Goal: Information Seeking & Learning: Learn about a topic

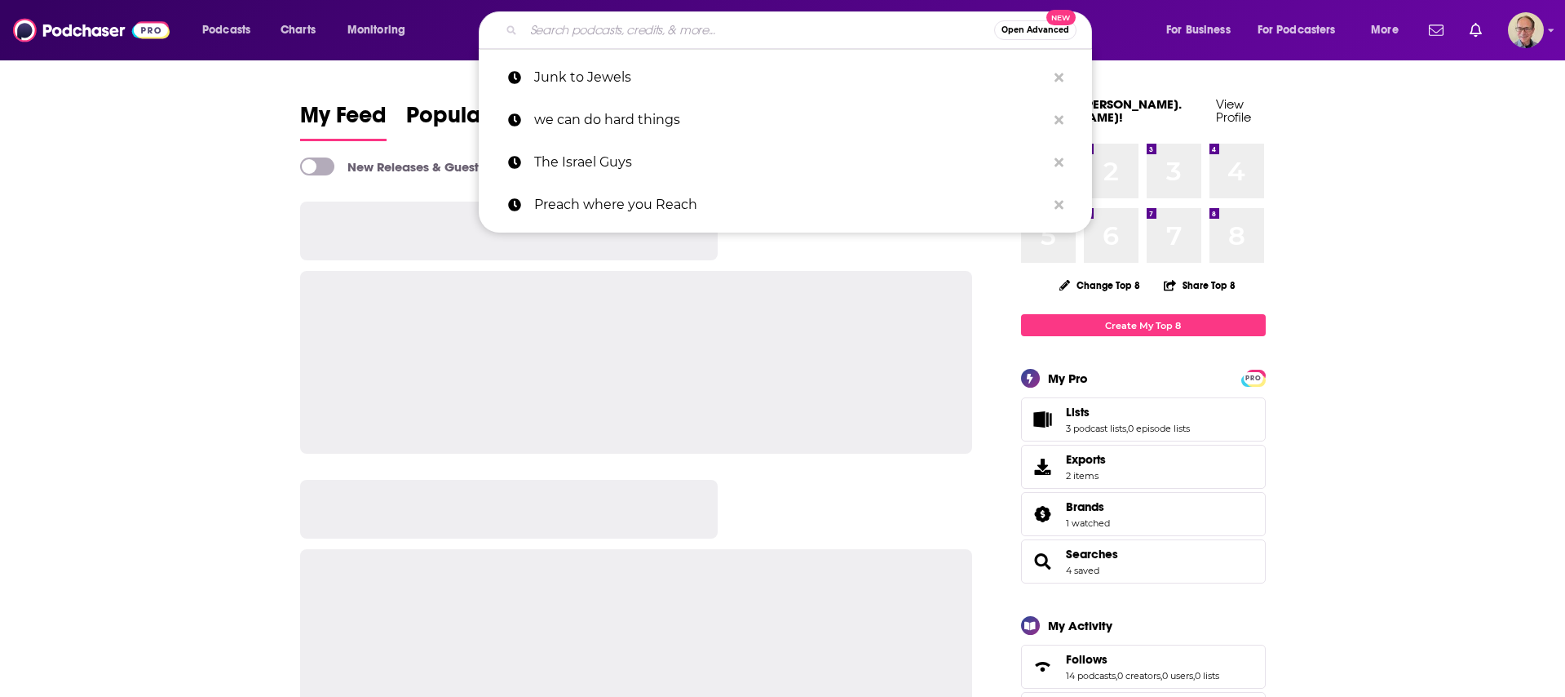
click at [609, 29] on input "Search podcasts, credits, & more..." at bounding box center [759, 30] width 471 height 26
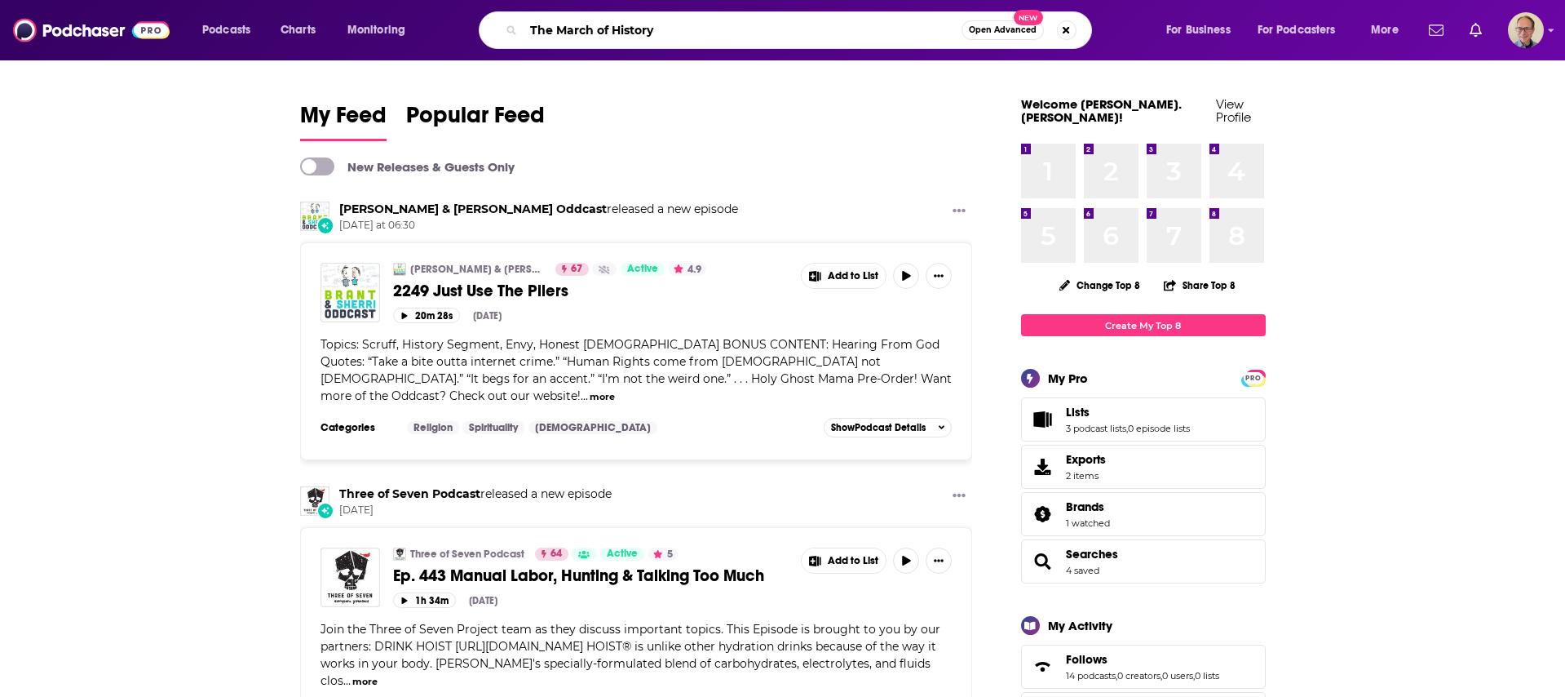
type input "The March of History"
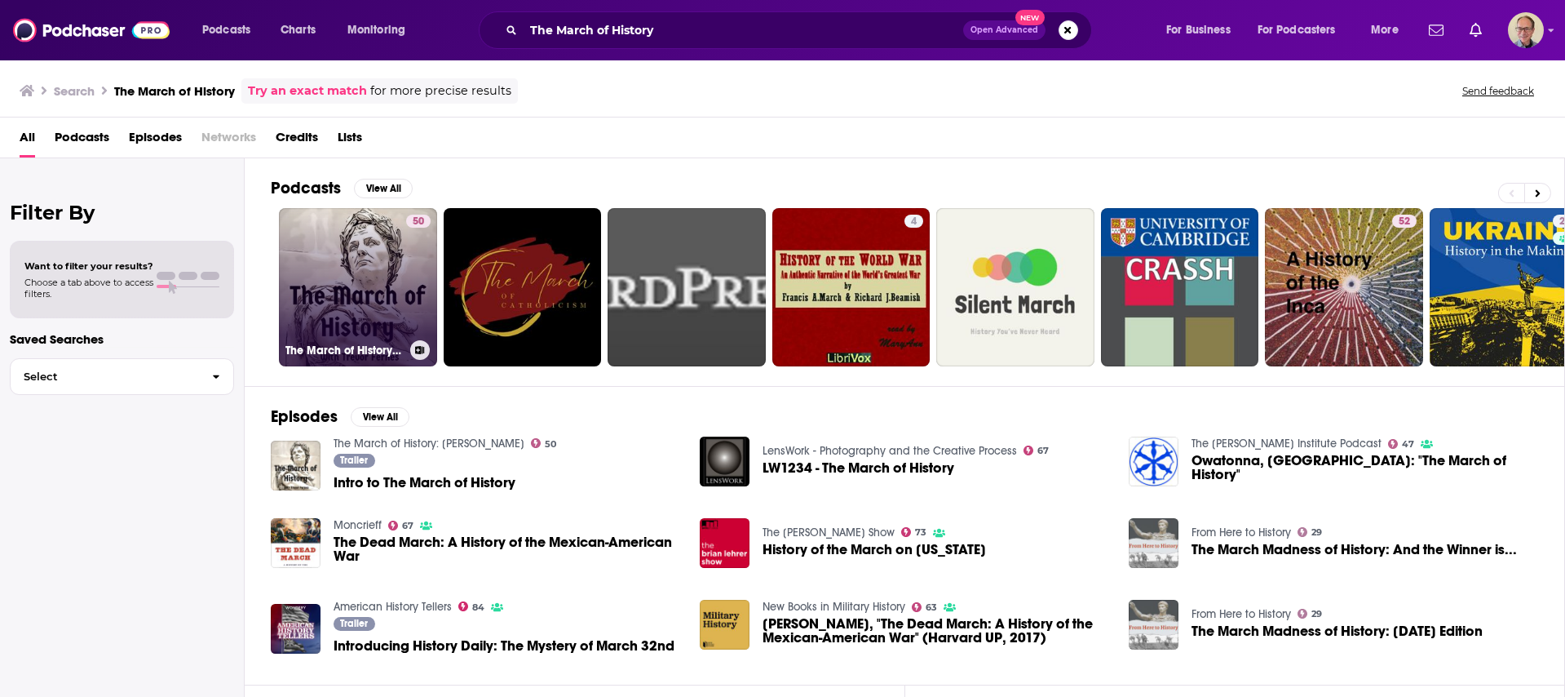
click at [355, 275] on link "50 The March of History: [PERSON_NAME]" at bounding box center [358, 287] width 158 height 158
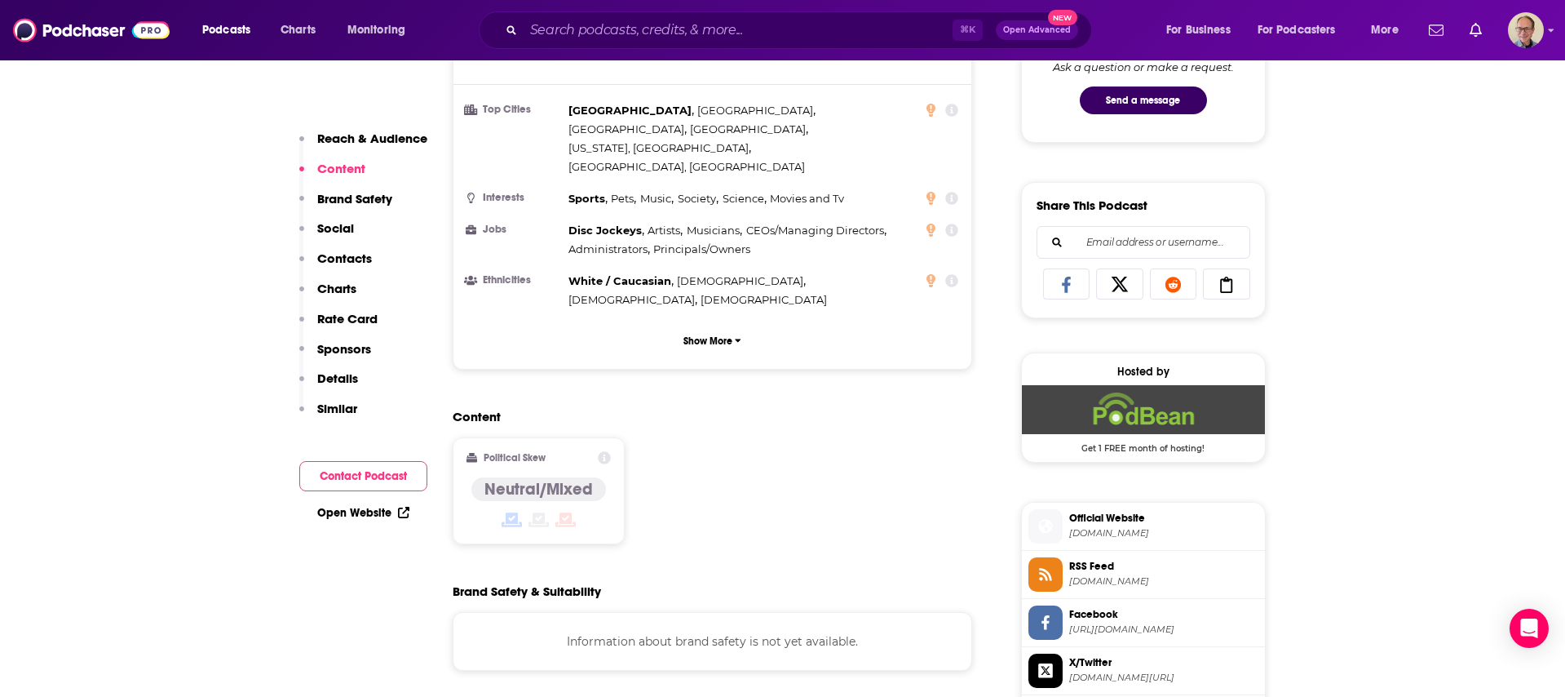
scroll to position [902, 0]
click at [368, 507] on link "Open Website" at bounding box center [363, 513] width 92 height 14
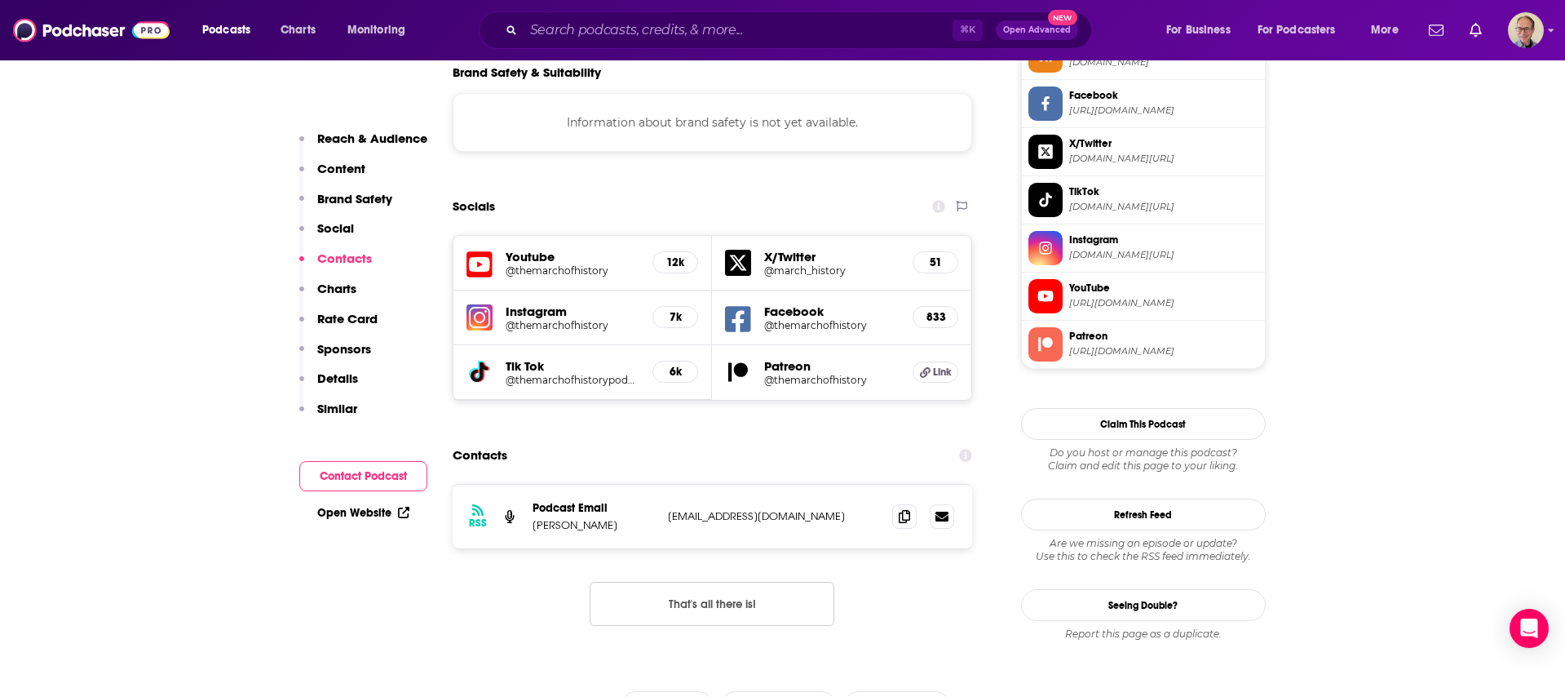
scroll to position [1414, 0]
